Goal: Task Accomplishment & Management: Manage account settings

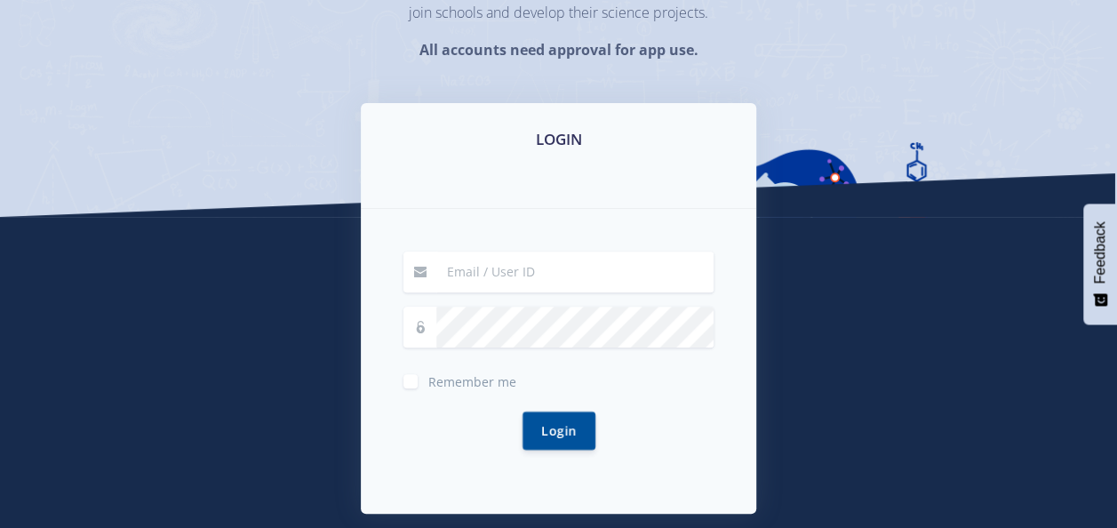
scroll to position [267, 0]
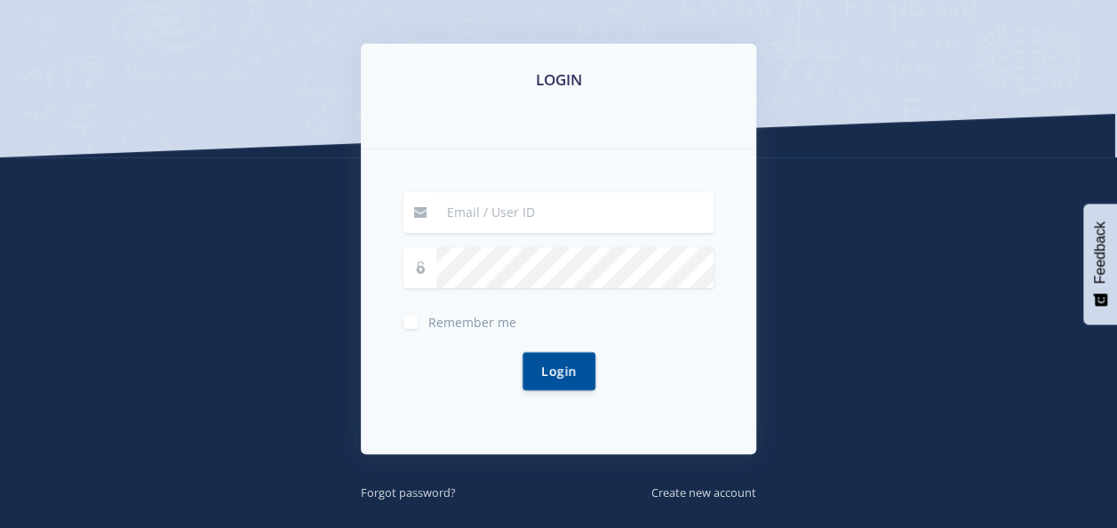
click at [496, 210] on input at bounding box center [574, 212] width 277 height 41
type input "[EMAIL_ADDRESS][DOMAIN_NAME]"
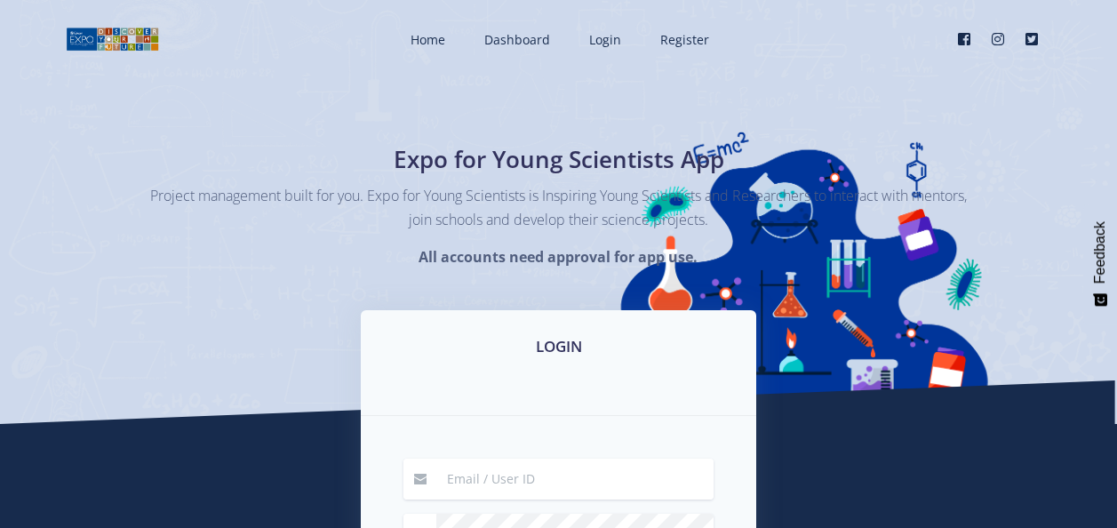
scroll to position [178, 0]
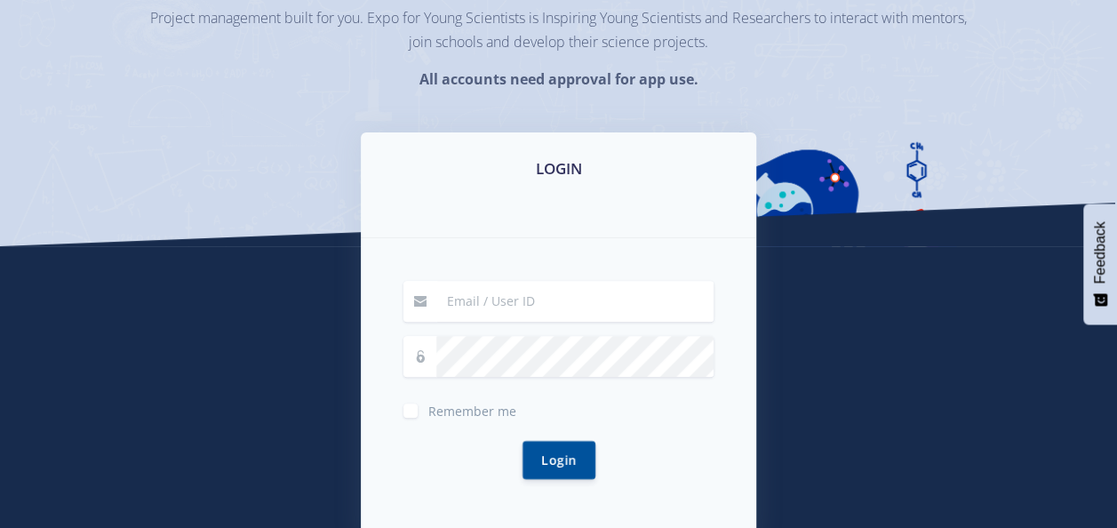
click at [512, 307] on input at bounding box center [574, 301] width 277 height 41
type input "[EMAIL_ADDRESS][DOMAIN_NAME]"
click at [574, 448] on button "Login" at bounding box center [558, 459] width 73 height 38
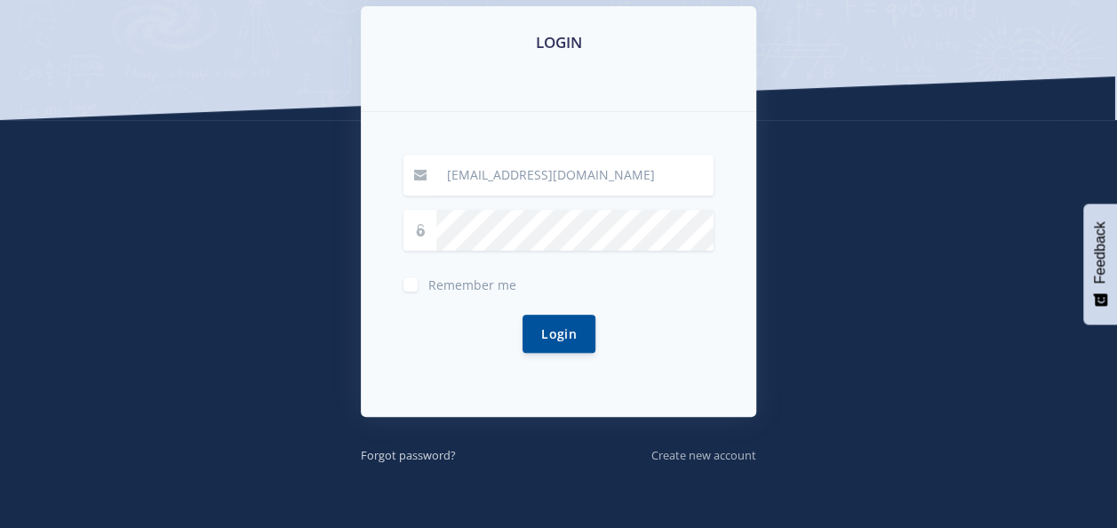
scroll to position [355, 0]
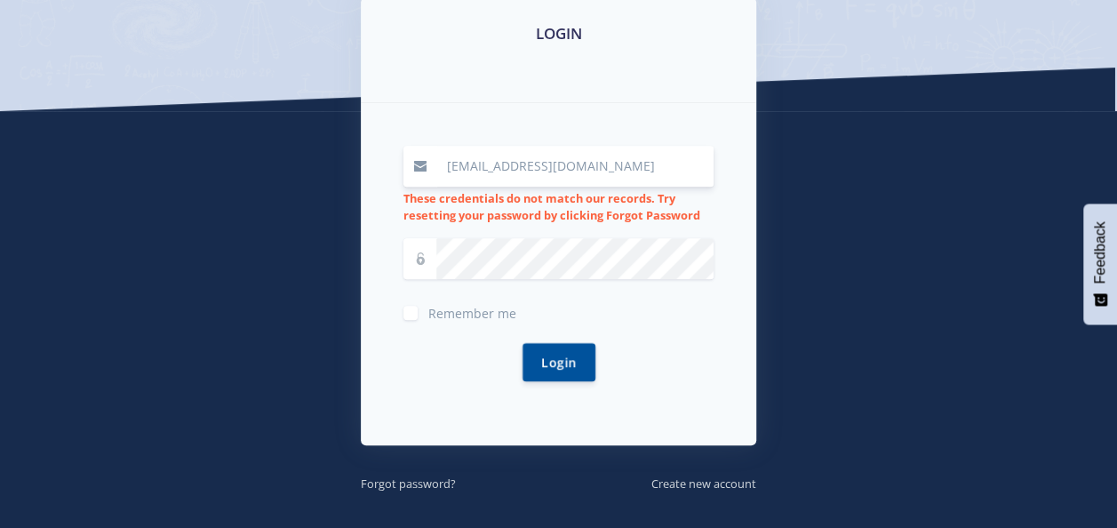
scroll to position [355, 0]
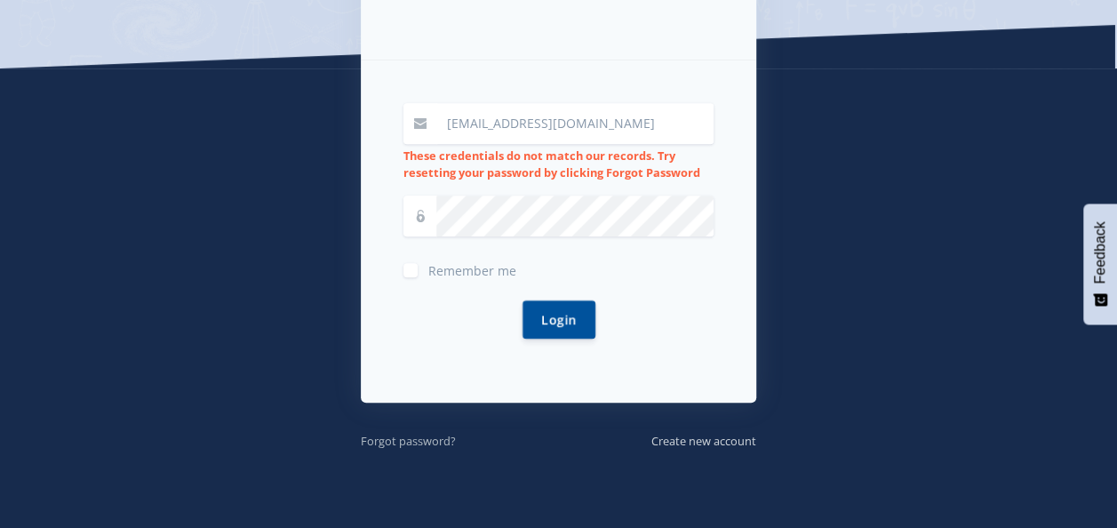
click at [404, 437] on small "Forgot password?" at bounding box center [408, 441] width 95 height 16
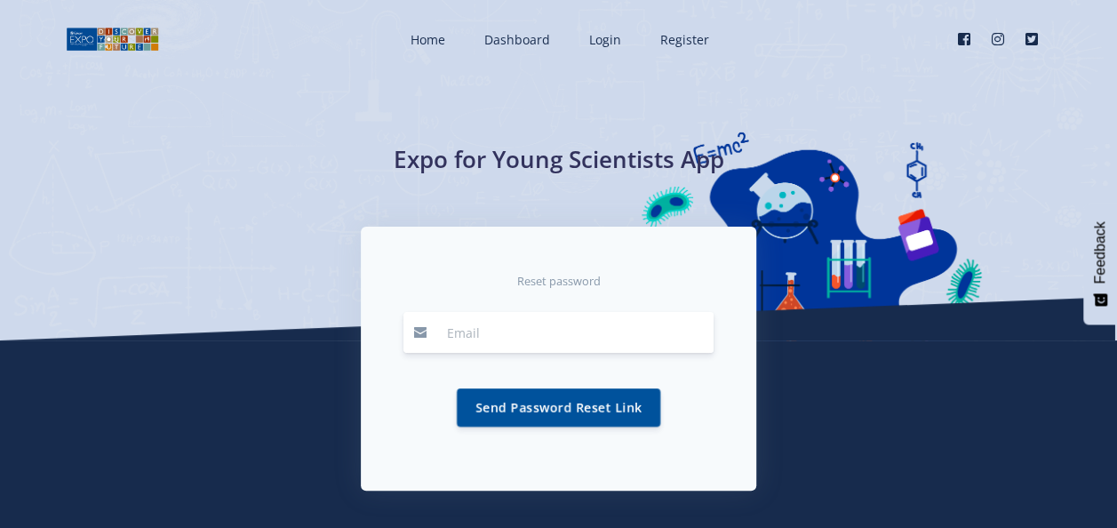
click at [586, 345] on input "email" at bounding box center [574, 332] width 277 height 41
type input "[EMAIL_ADDRESS][DOMAIN_NAME]"
click at [601, 405] on button "Send Password Reset Link" at bounding box center [558, 406] width 203 height 38
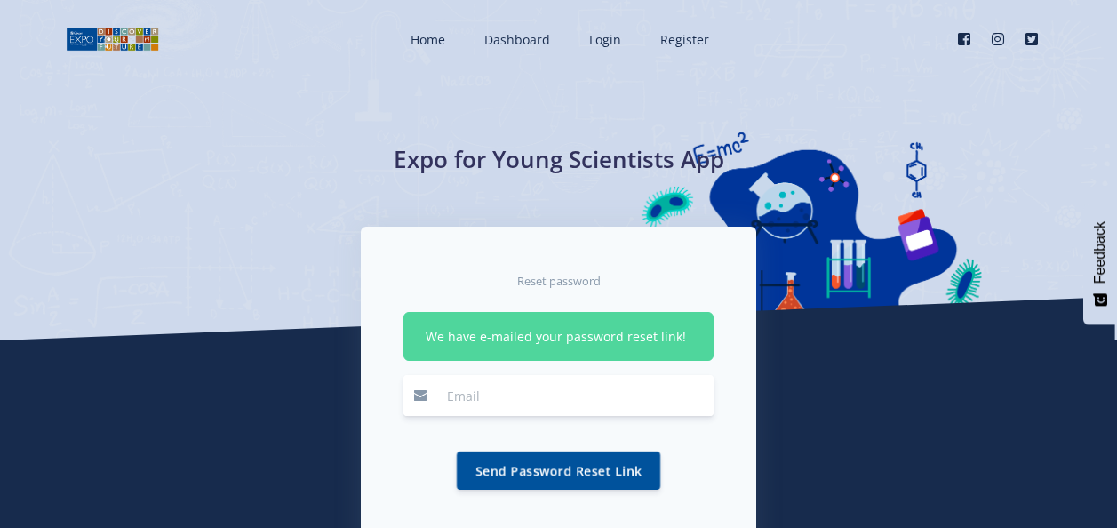
scroll to position [204, 0]
